Goal: Complete application form

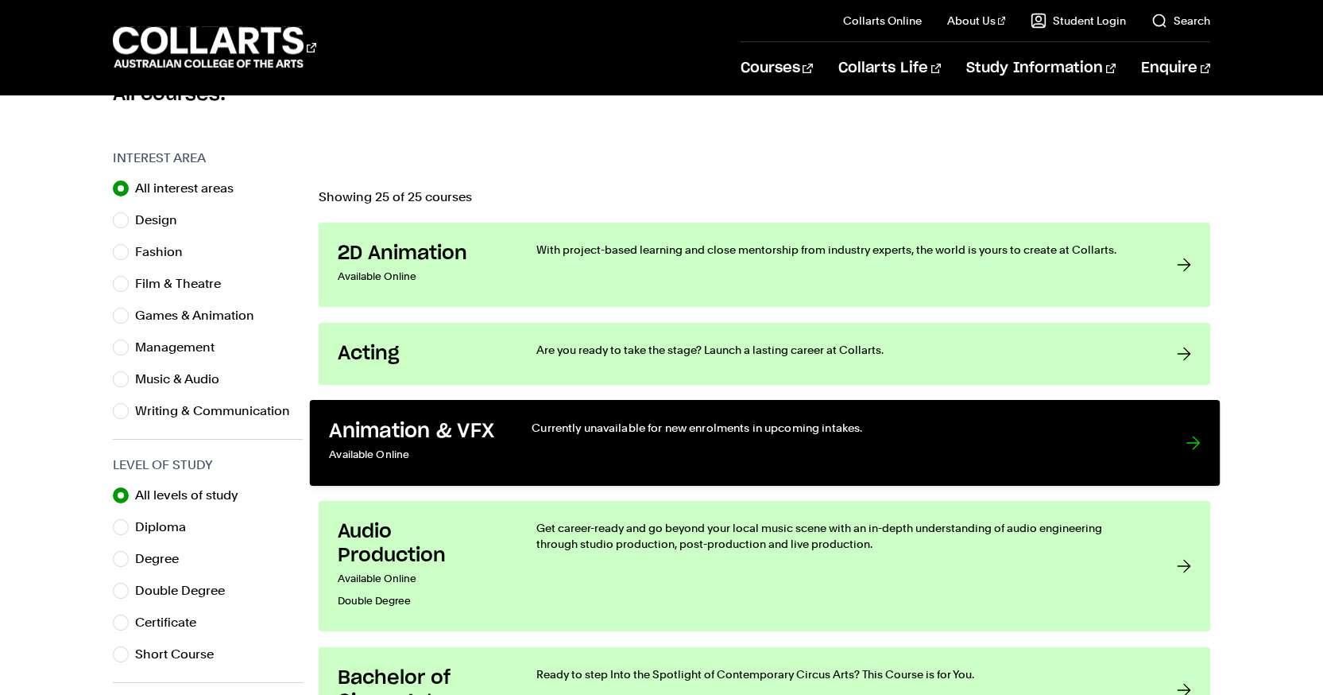
scroll to position [454, 0]
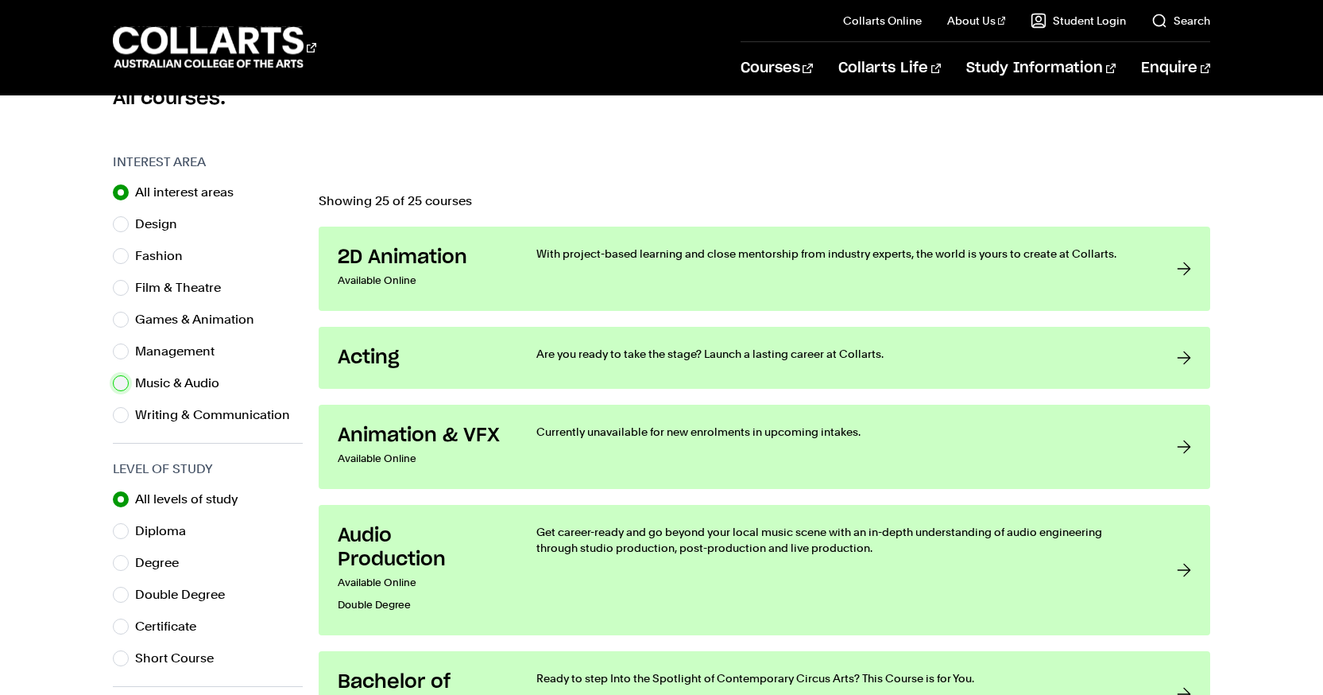
click at [120, 379] on input "Music & Audio" at bounding box center [121, 383] width 16 height 16
radio input "true"
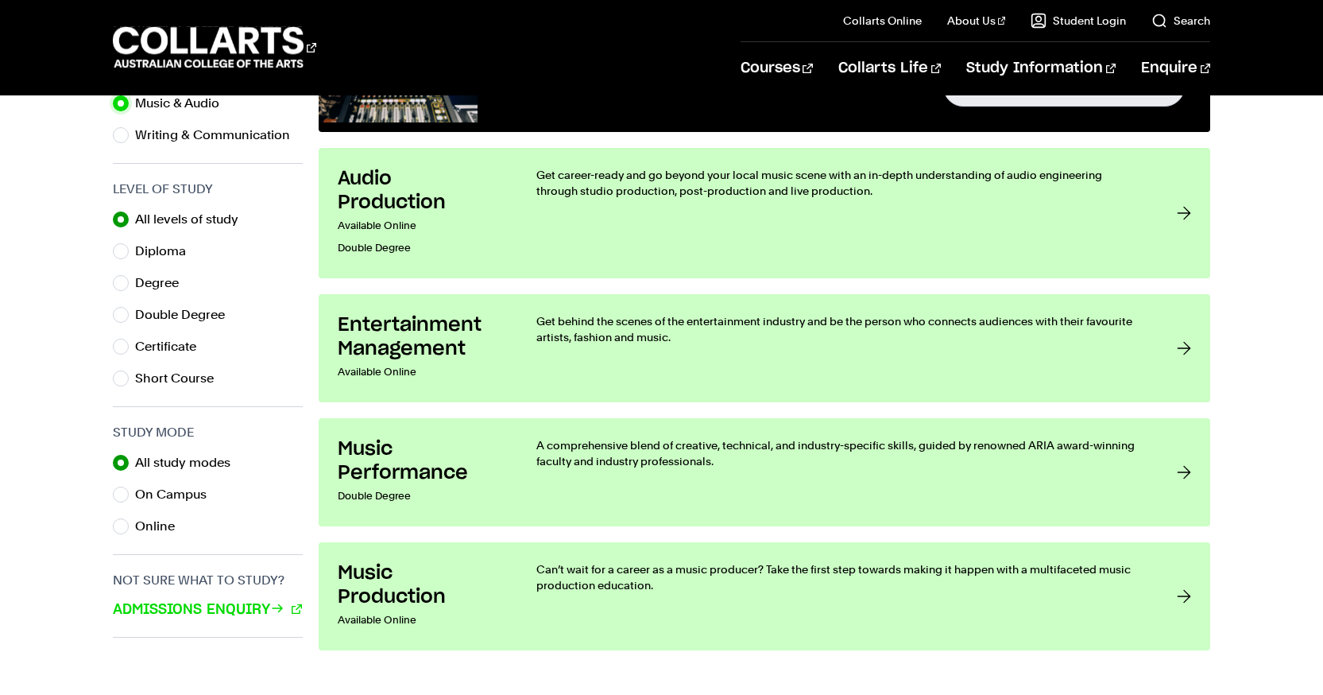
scroll to position [733, 0]
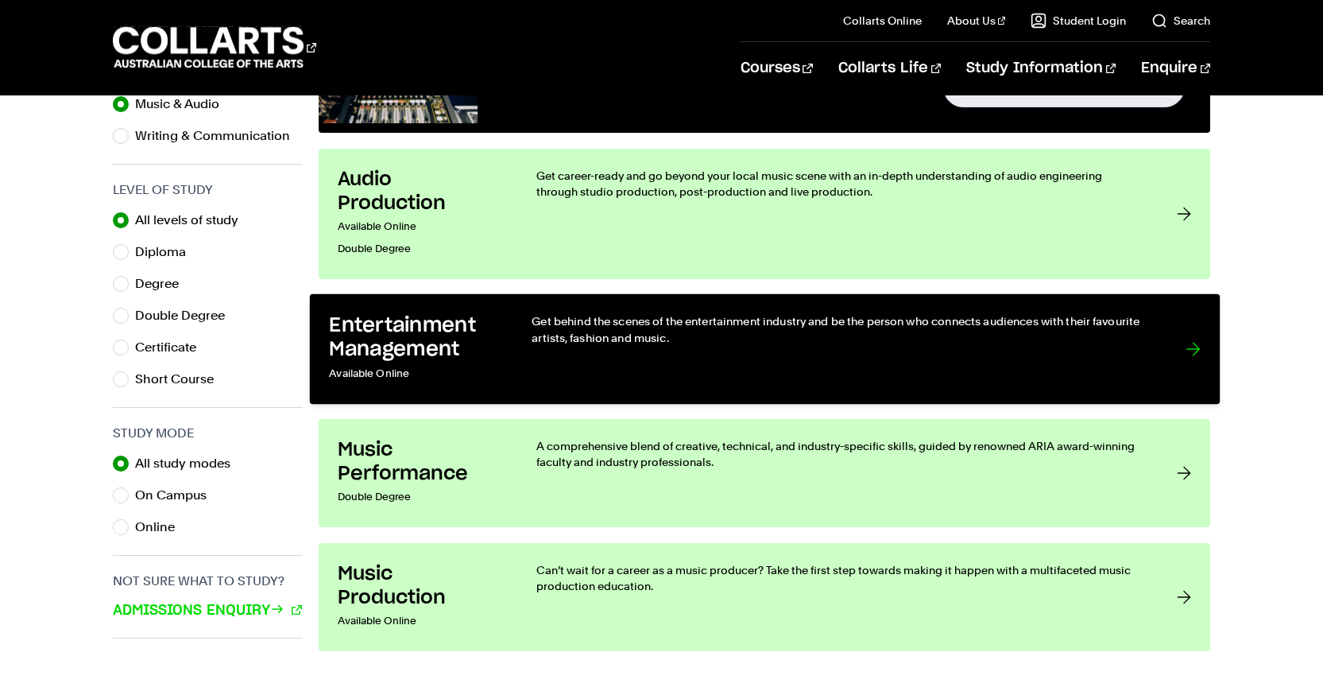
click at [711, 358] on div "Get behind the scenes of the entertainment industry and be the person who conne…" at bounding box center [842, 349] width 621 height 72
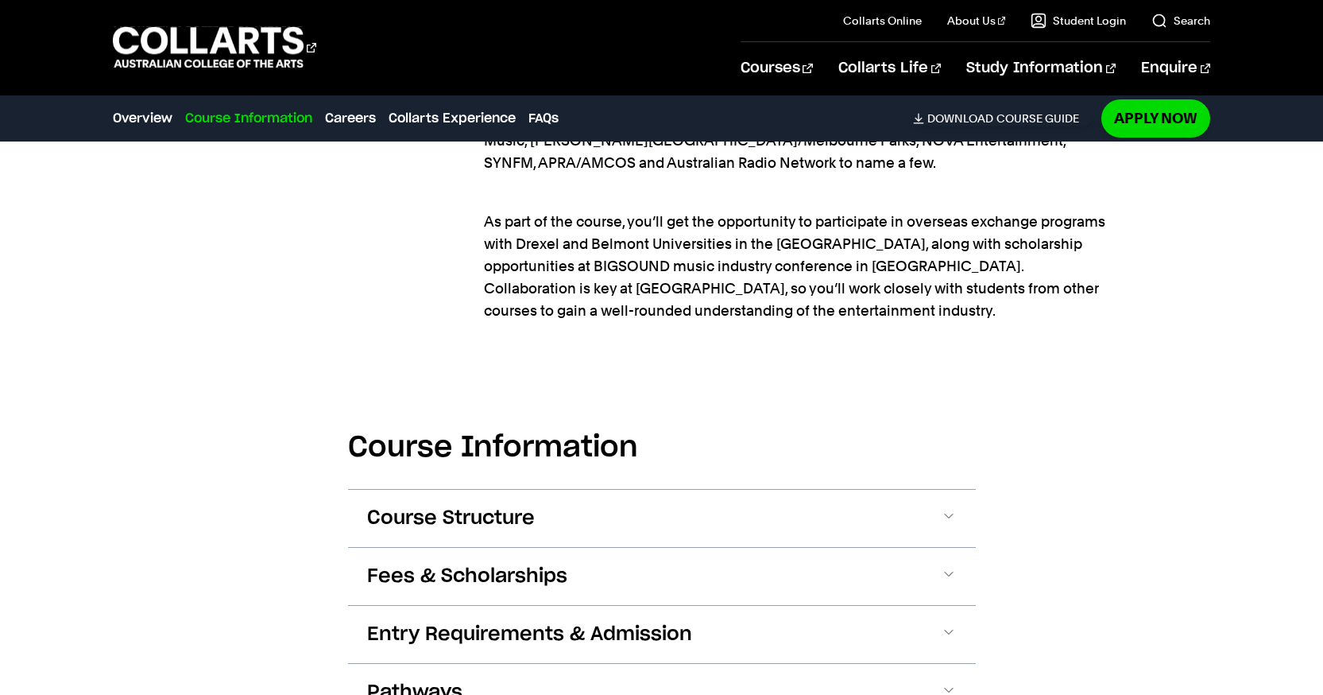
scroll to position [1812, 0]
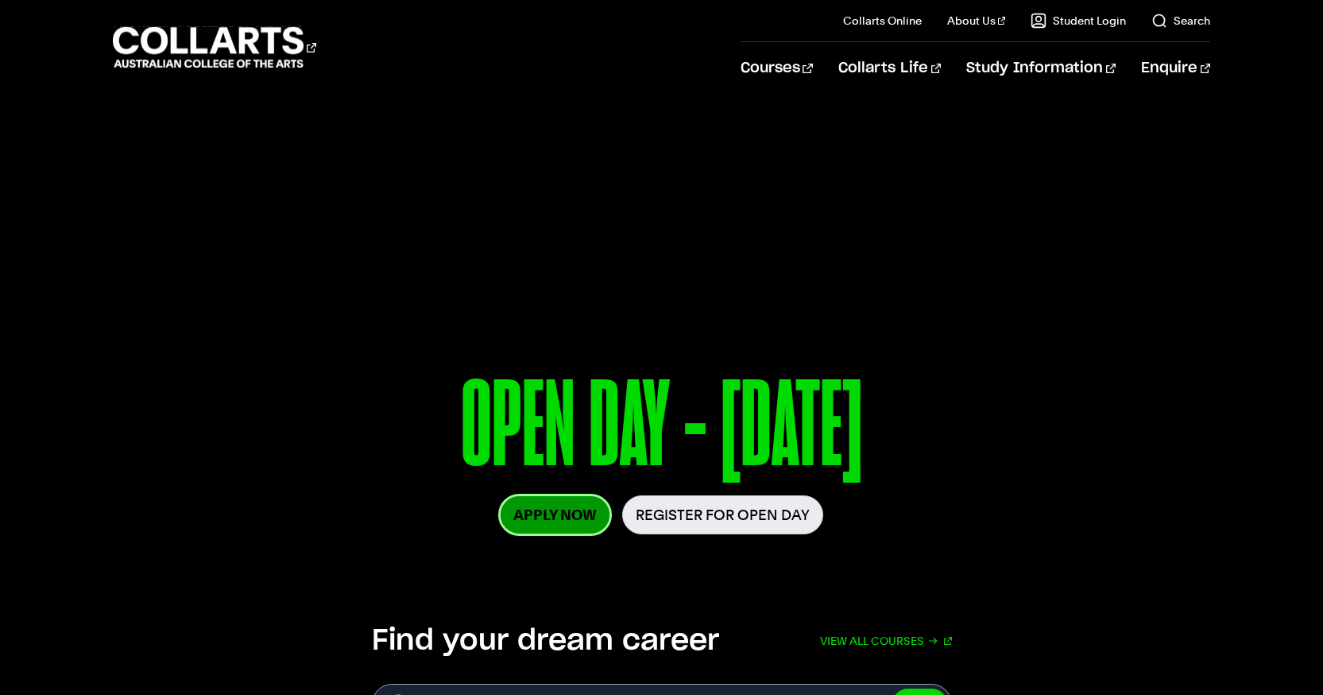
click at [547, 520] on link "Apply Now" at bounding box center [555, 514] width 109 height 37
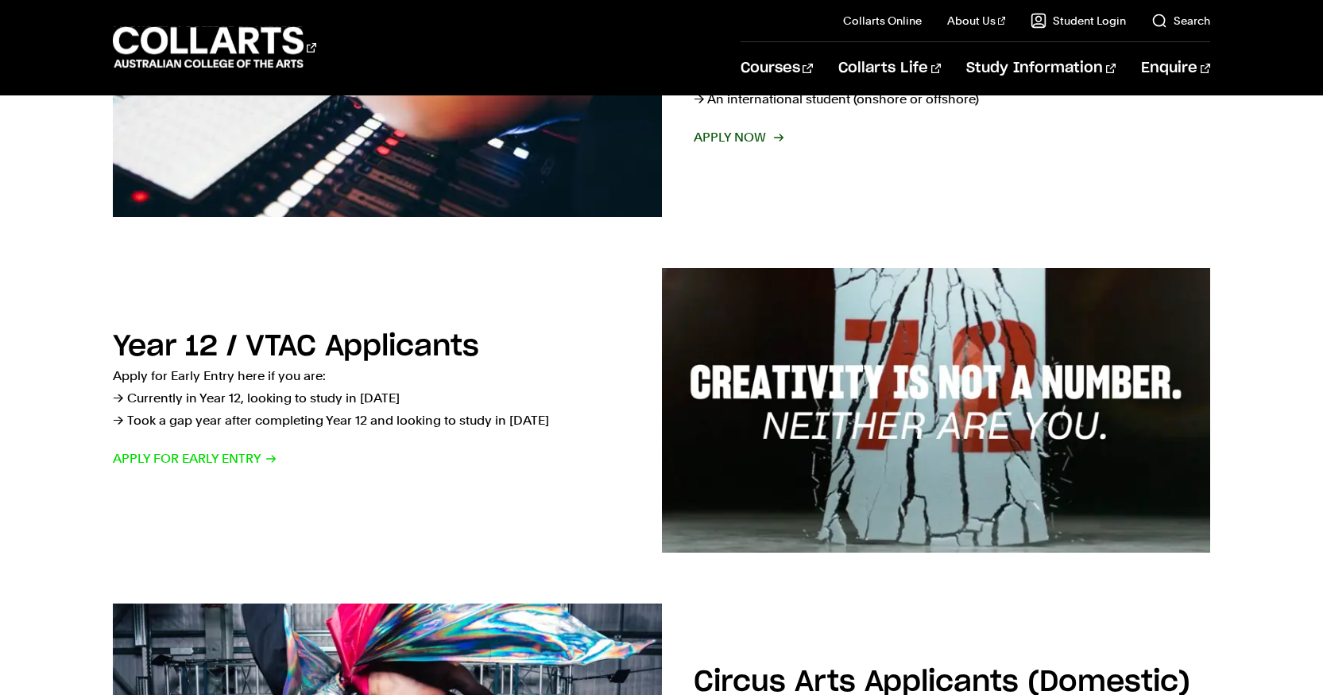
scroll to position [470, 0]
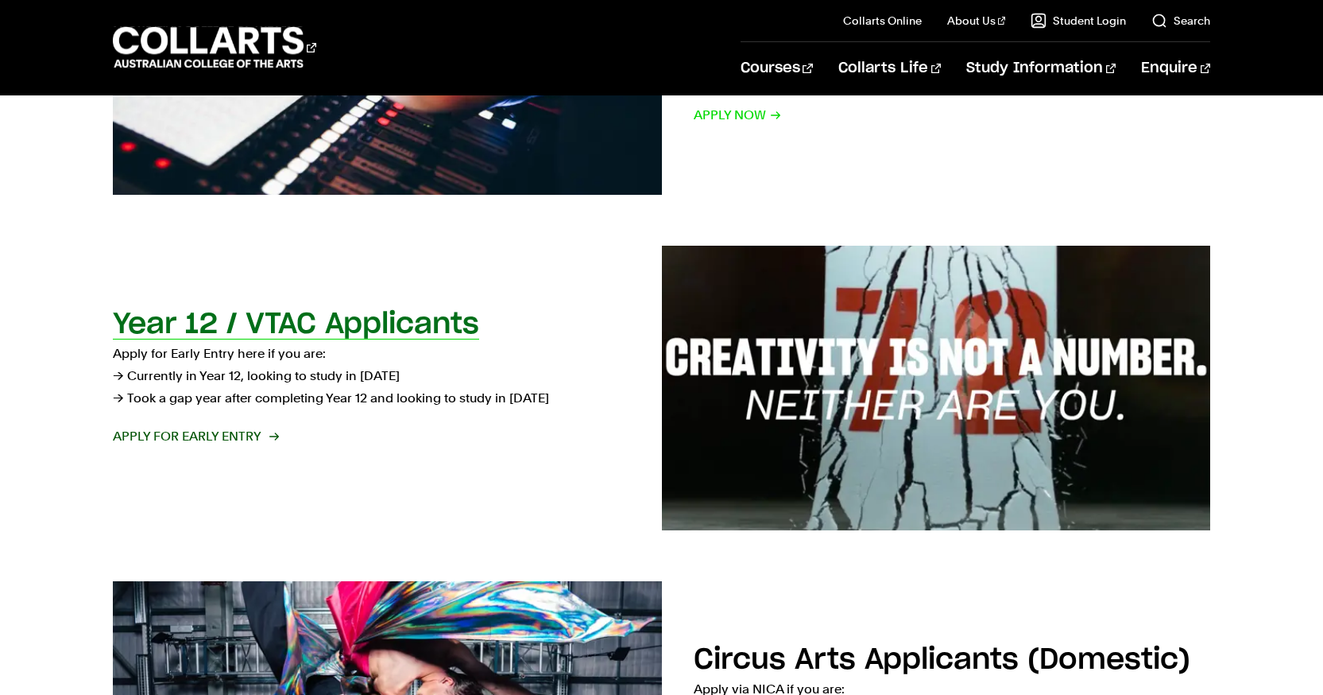
click at [164, 430] on span "Apply for Early Entry" at bounding box center [195, 436] width 164 height 22
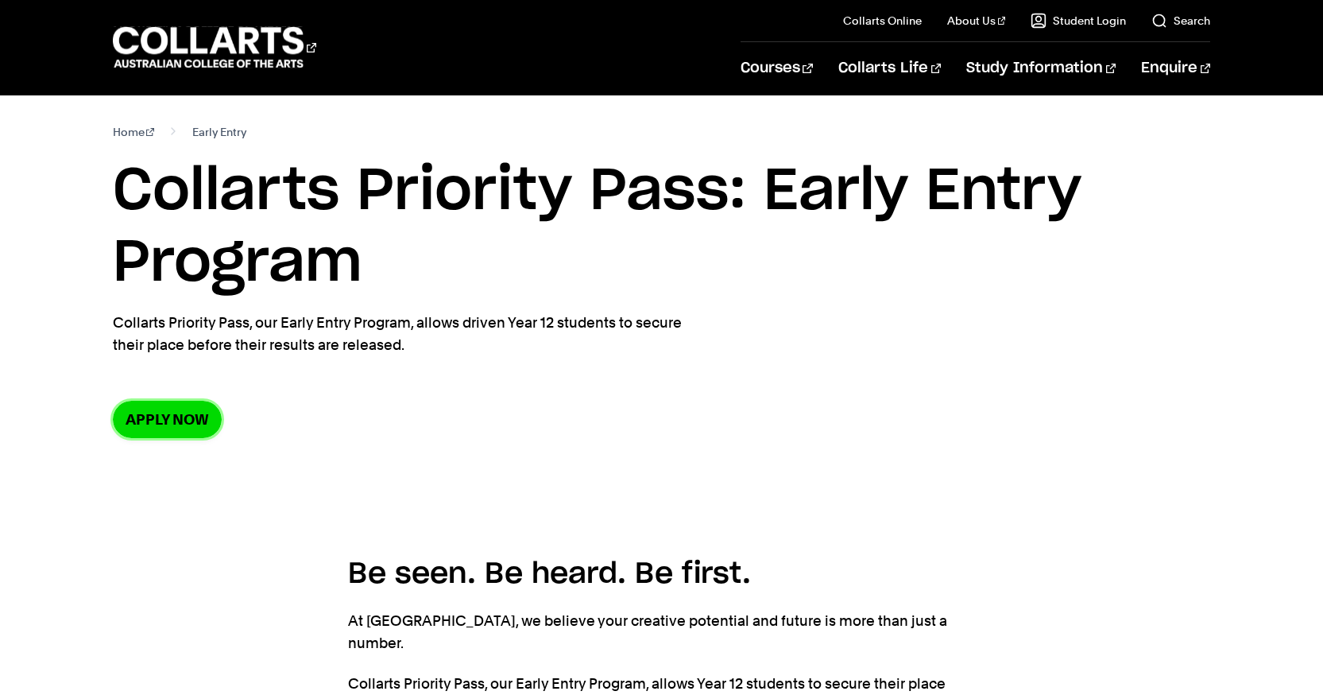
click at [164, 430] on link "Apply now" at bounding box center [167, 418] width 109 height 37
